Goal: Task Accomplishment & Management: Use online tool/utility

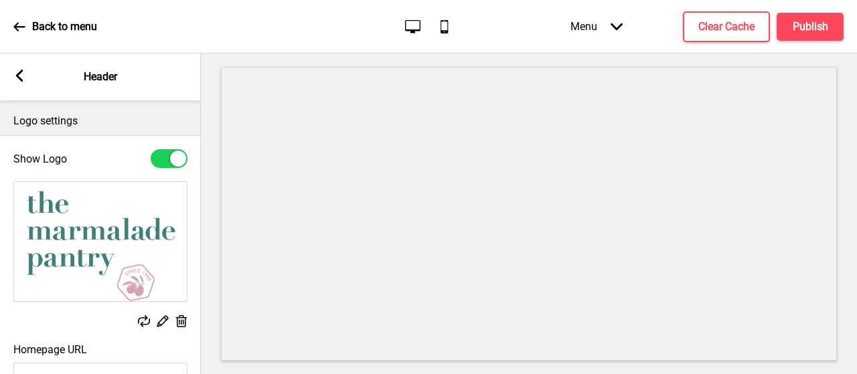
click at [14, 79] on rect at bounding box center [19, 76] width 12 height 12
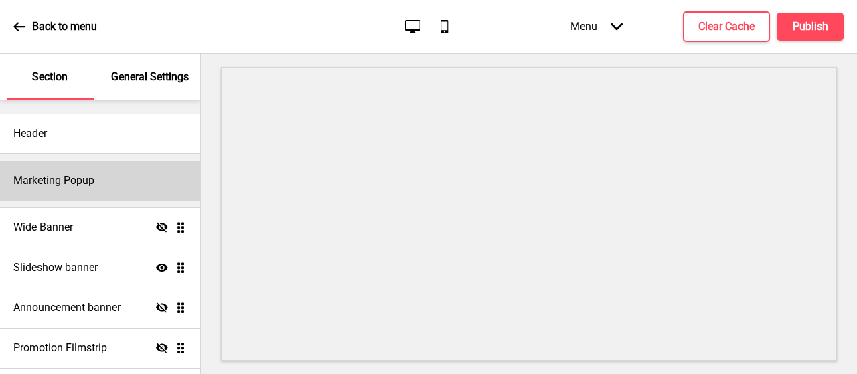
click at [64, 179] on h4 "Marketing Popup" at bounding box center [53, 180] width 81 height 15
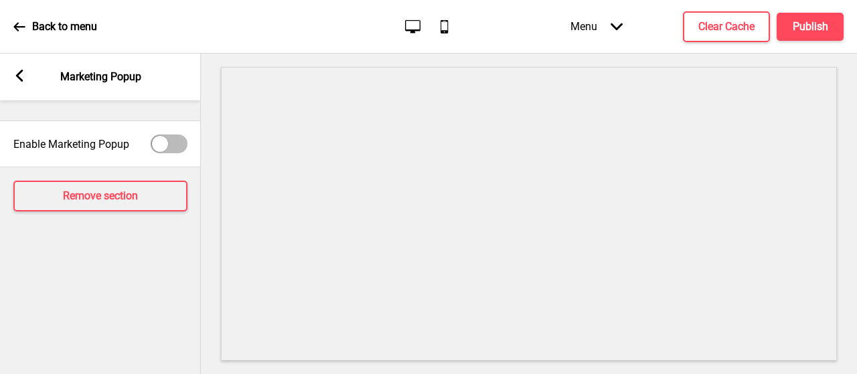
click at [17, 88] on div "Arrow left Marketing Popup" at bounding box center [100, 77] width 201 height 47
click at [17, 85] on div "Arrow left Marketing Popup" at bounding box center [100, 77] width 201 height 47
click at [17, 80] on rect at bounding box center [19, 76] width 12 height 12
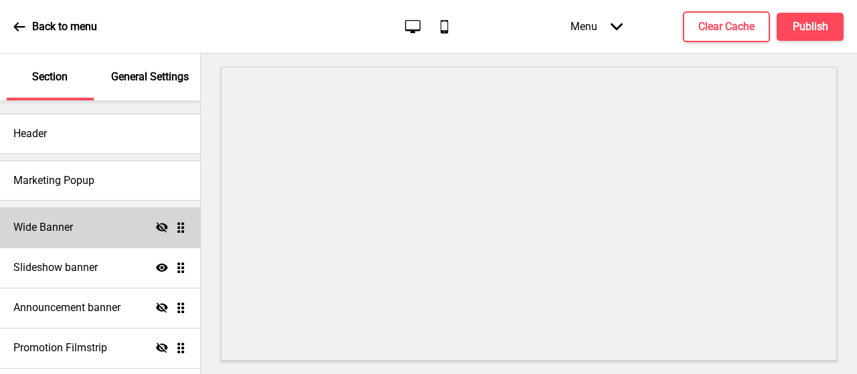
click at [71, 229] on h4 "Wide Banner" at bounding box center [43, 227] width 60 height 15
select select "medium"
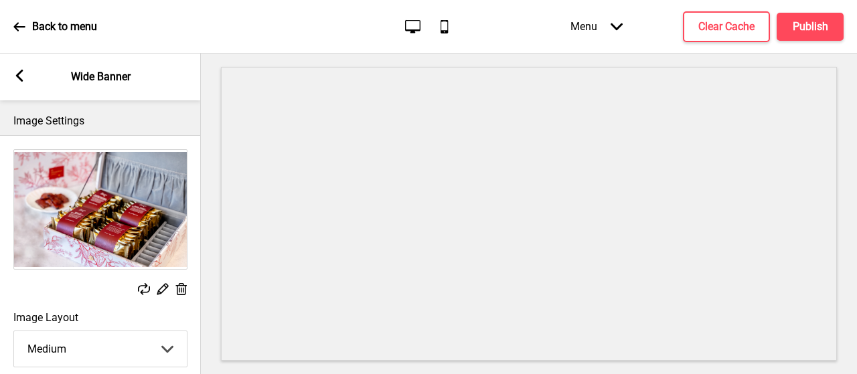
click at [19, 70] on rect at bounding box center [19, 76] width 12 height 12
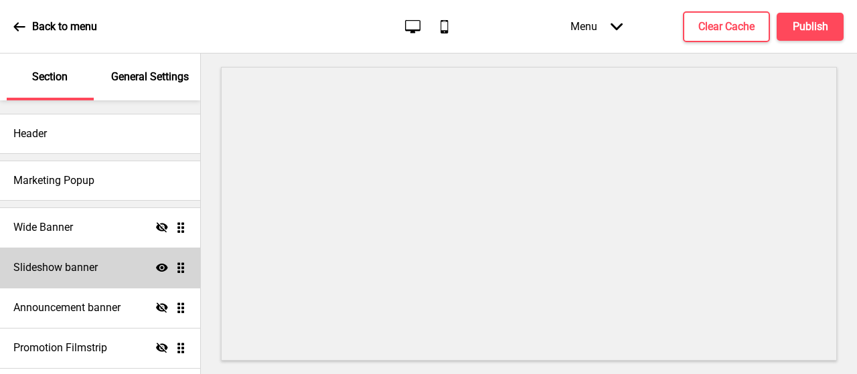
click at [74, 262] on h4 "Slideshow banner" at bounding box center [55, 267] width 84 height 15
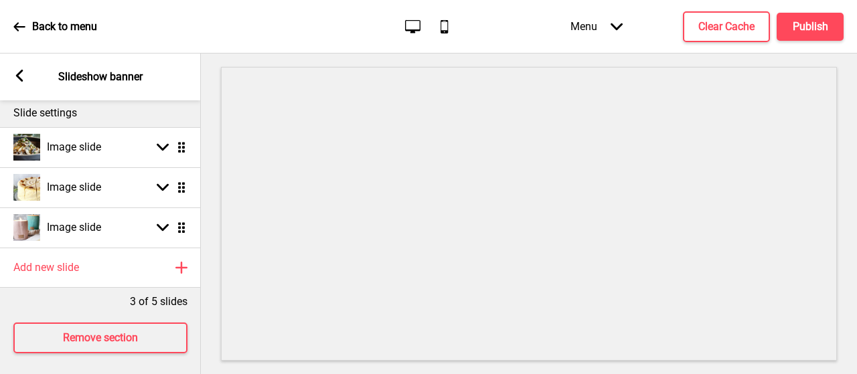
scroll to position [160, 0]
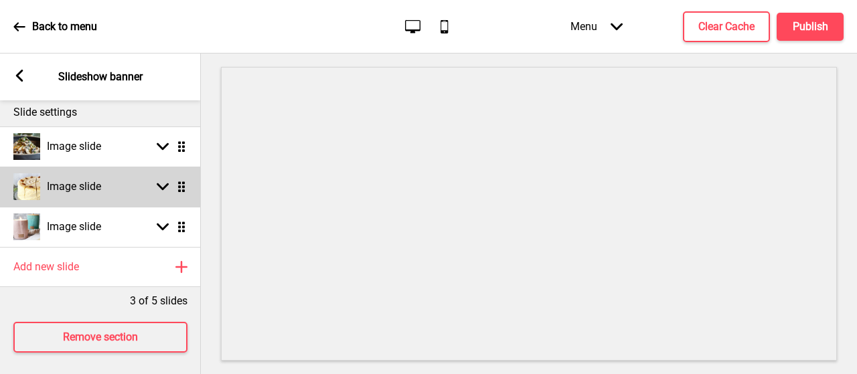
click at [155, 187] on div "Arrow down Drag" at bounding box center [168, 187] width 37 height 12
select select "right"
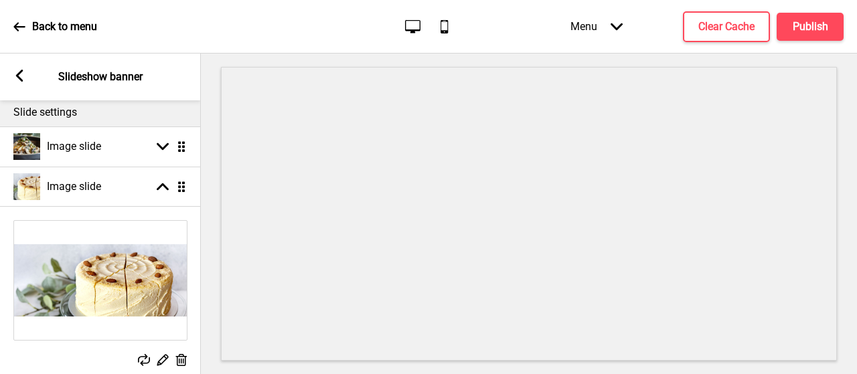
click at [78, 263] on img at bounding box center [100, 280] width 173 height 119
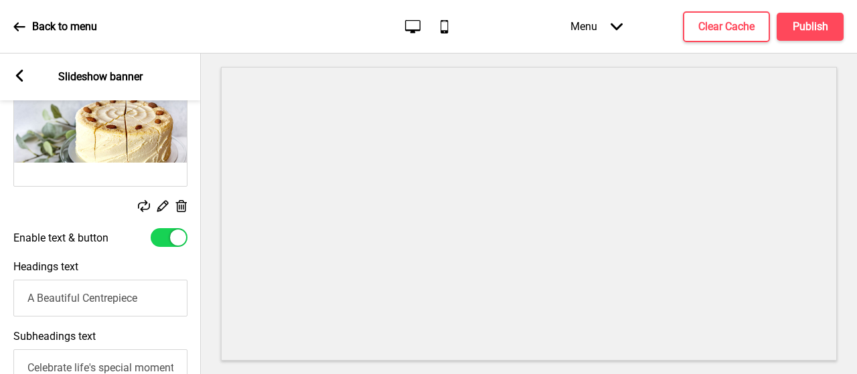
scroll to position [328, 0]
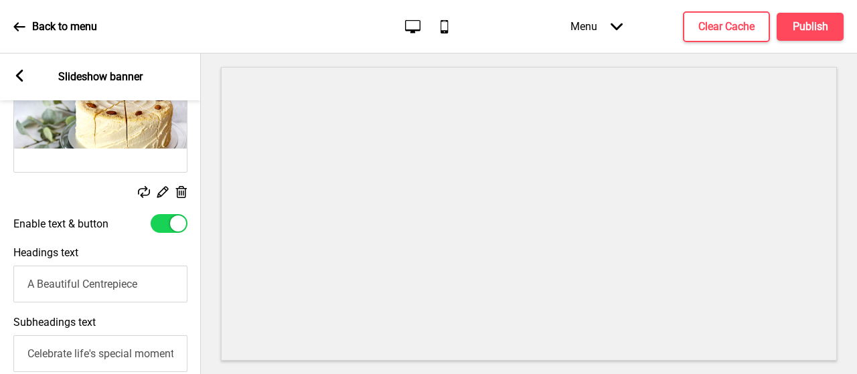
click at [142, 189] on rect at bounding box center [144, 192] width 12 height 12
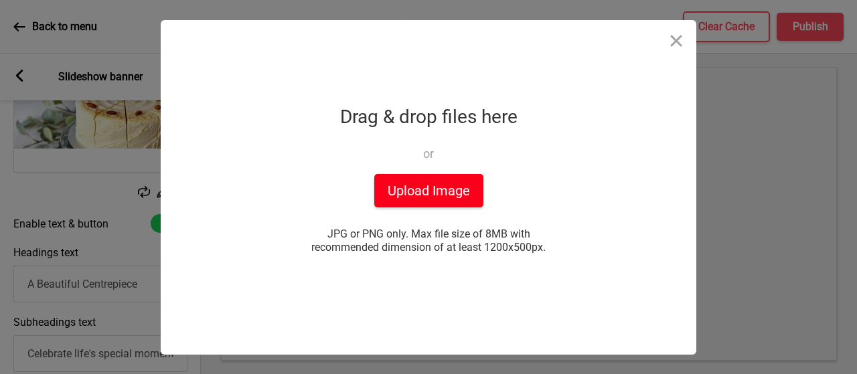
click at [420, 174] on button "Upload Image" at bounding box center [428, 190] width 109 height 33
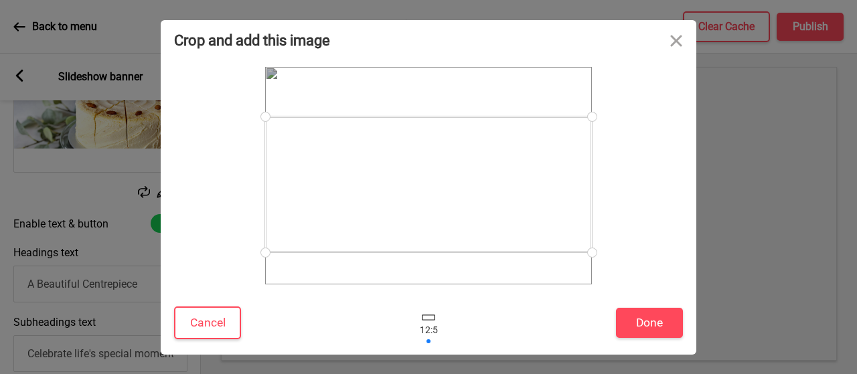
drag, startPoint x: 420, startPoint y: 160, endPoint x: 402, endPoint y: 154, distance: 18.4
click at [402, 154] on div at bounding box center [428, 184] width 327 height 136
click at [433, 302] on div at bounding box center [428, 323] width 40 height 44
drag, startPoint x: 444, startPoint y: 139, endPoint x: 436, endPoint y: 118, distance: 22.0
click at [436, 118] on div at bounding box center [428, 135] width 327 height 136
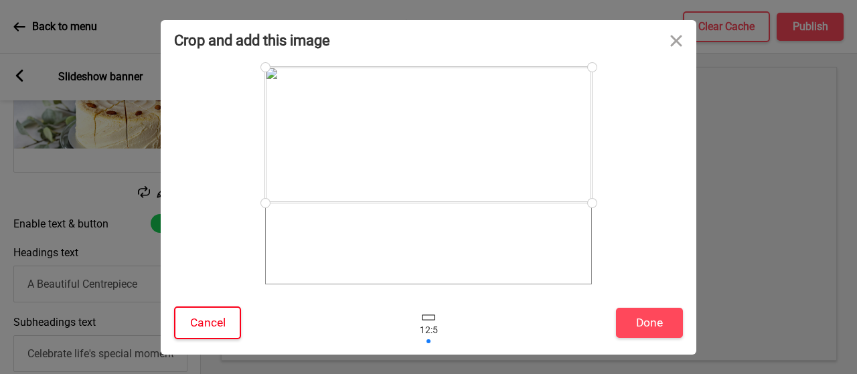
click at [212, 307] on button "Cancel" at bounding box center [207, 323] width 67 height 33
drag, startPoint x: 462, startPoint y: 159, endPoint x: 432, endPoint y: 120, distance: 49.7
click at [432, 120] on div at bounding box center [429, 149] width 218 height 90
drag, startPoint x: 432, startPoint y: 120, endPoint x: 431, endPoint y: 113, distance: 6.7
click at [431, 113] on div at bounding box center [429, 143] width 218 height 90
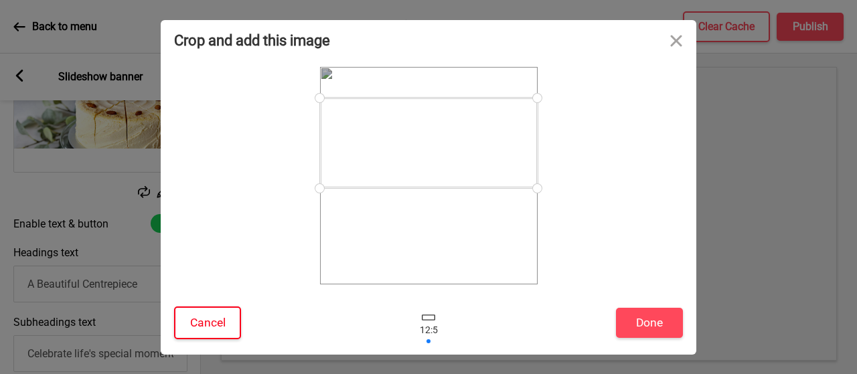
click at [230, 307] on button "Cancel" at bounding box center [207, 323] width 67 height 33
drag, startPoint x: 371, startPoint y: 167, endPoint x: 377, endPoint y: 120, distance: 47.2
click at [377, 120] on div at bounding box center [428, 135] width 327 height 136
click at [634, 308] on button "Done" at bounding box center [649, 323] width 67 height 30
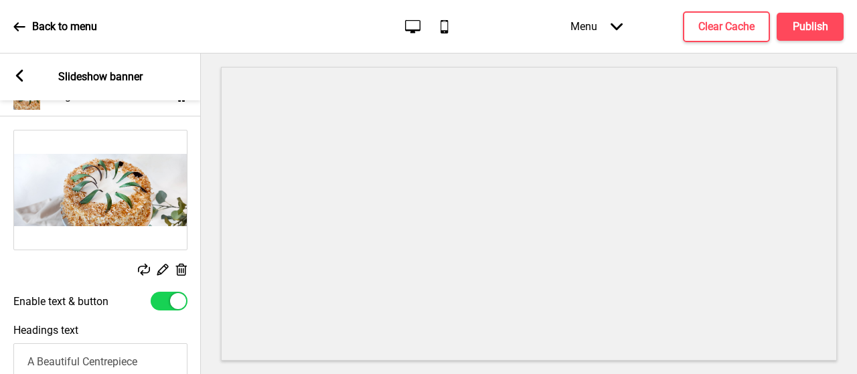
scroll to position [249, 0]
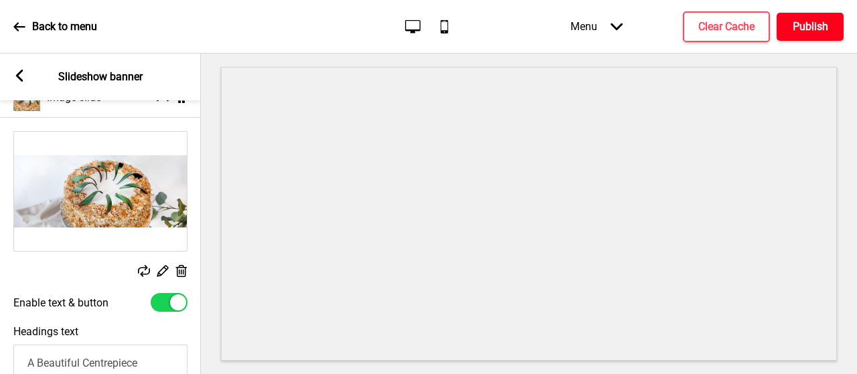
click at [831, 29] on button "Publish" at bounding box center [809, 27] width 67 height 28
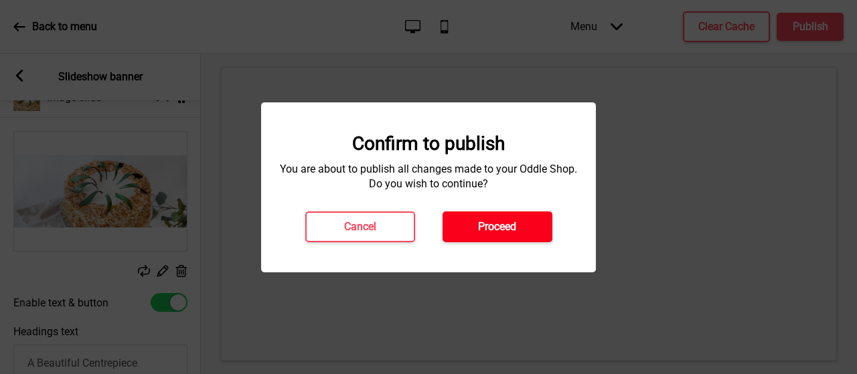
click at [523, 227] on button "Proceed" at bounding box center [497, 226] width 110 height 31
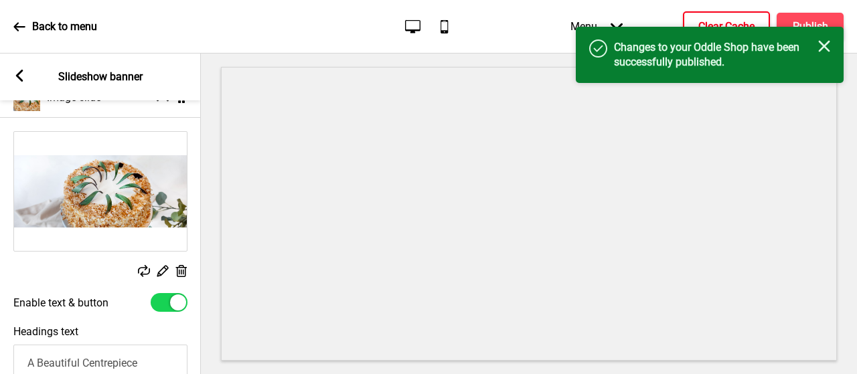
click at [736, 13] on button "Clear Cache" at bounding box center [726, 26] width 87 height 31
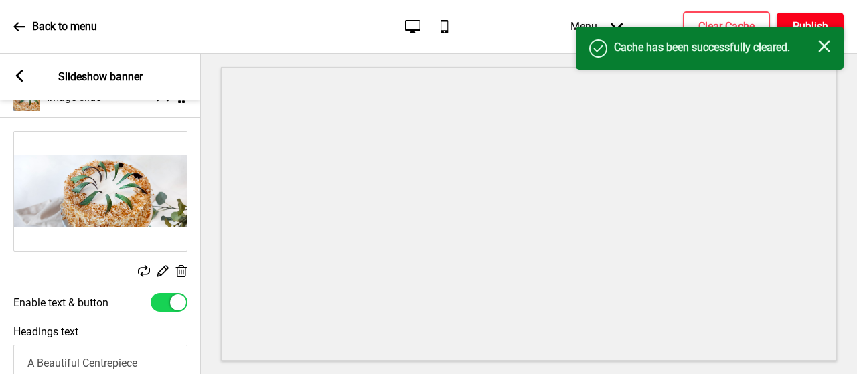
click at [798, 21] on h4 "Publish" at bounding box center [809, 26] width 35 height 15
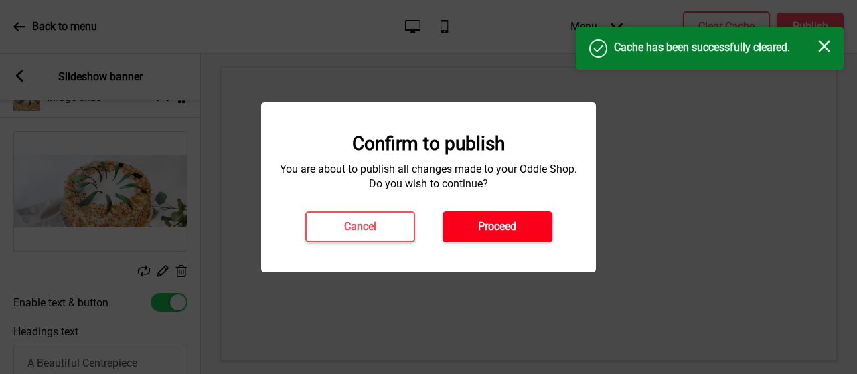
click at [501, 220] on h4 "Proceed" at bounding box center [497, 227] width 38 height 15
